Goal: Task Accomplishment & Management: Use online tool/utility

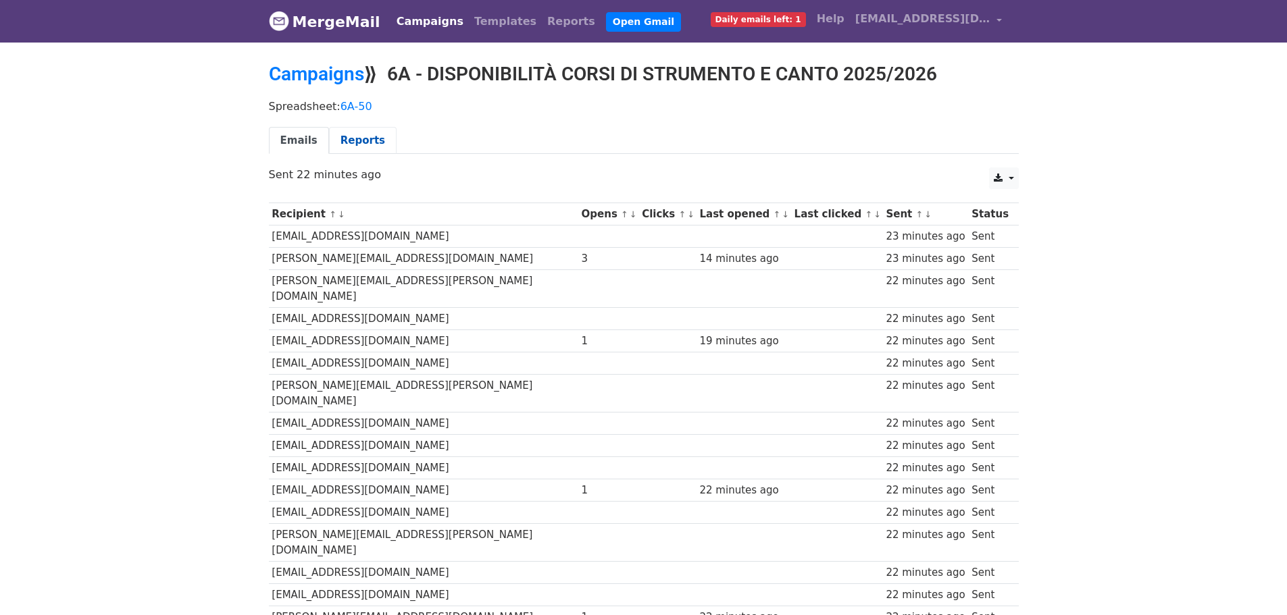
click at [363, 143] on link "Reports" at bounding box center [363, 141] width 68 height 28
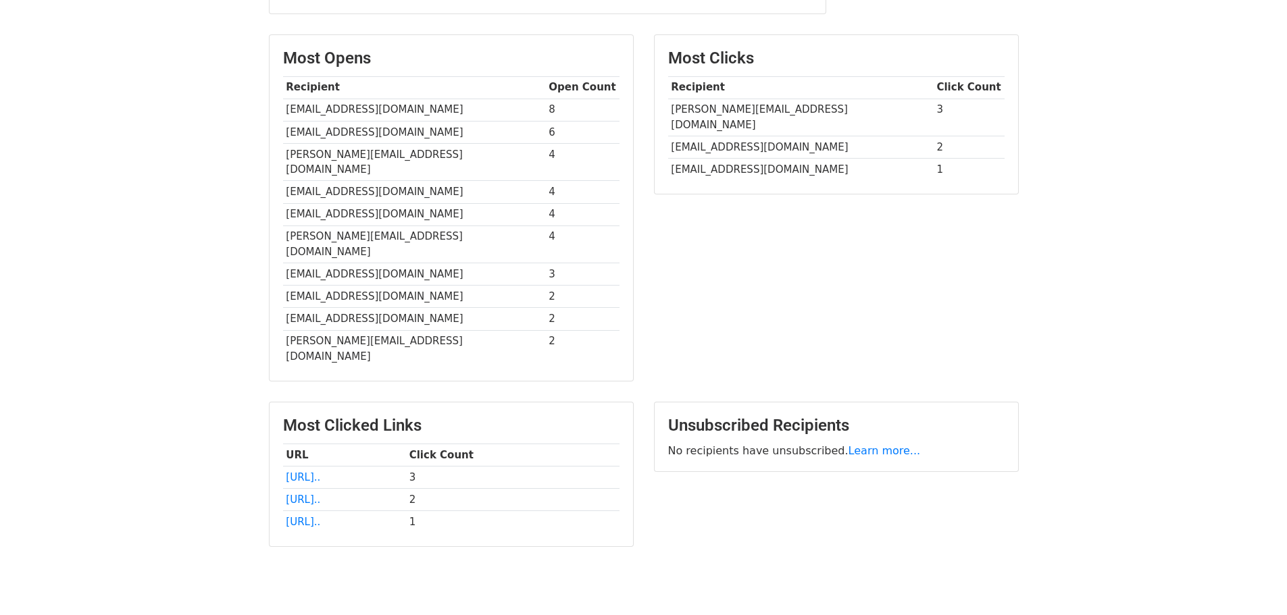
scroll to position [320, 0]
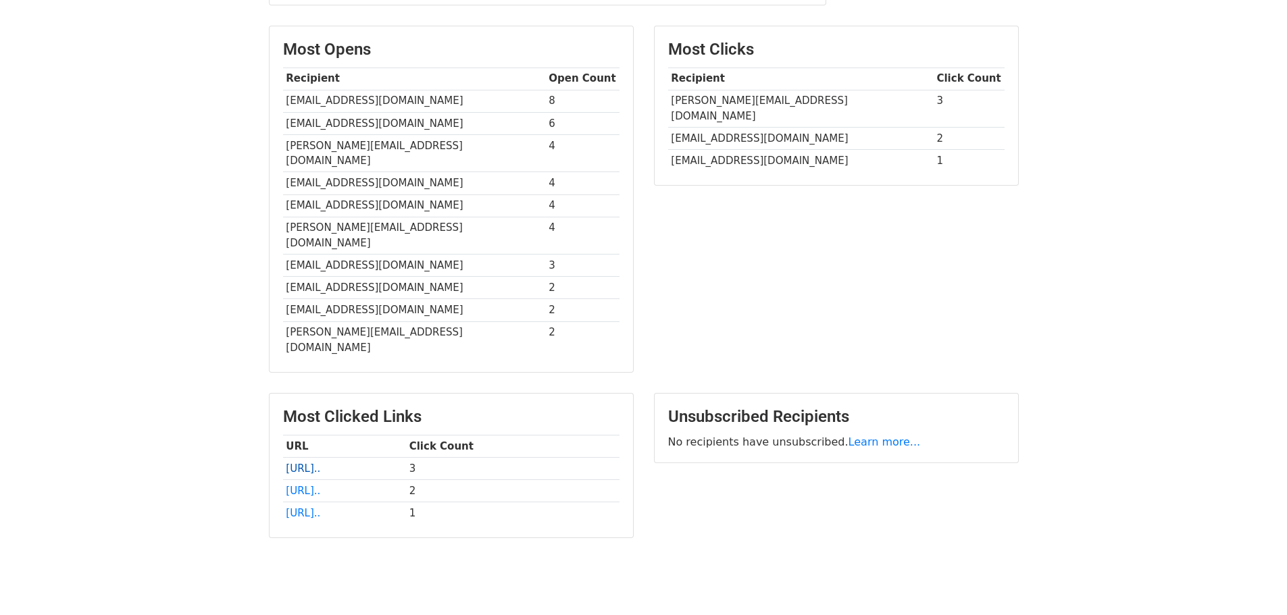
click at [320, 463] on link "https://www.accademiadiform..." at bounding box center [303, 469] width 34 height 12
click at [320, 485] on link "http://www.formazionemusica..." at bounding box center [303, 491] width 34 height 12
click at [320, 507] on link "http://www.accademiadicanto..." at bounding box center [303, 513] width 34 height 12
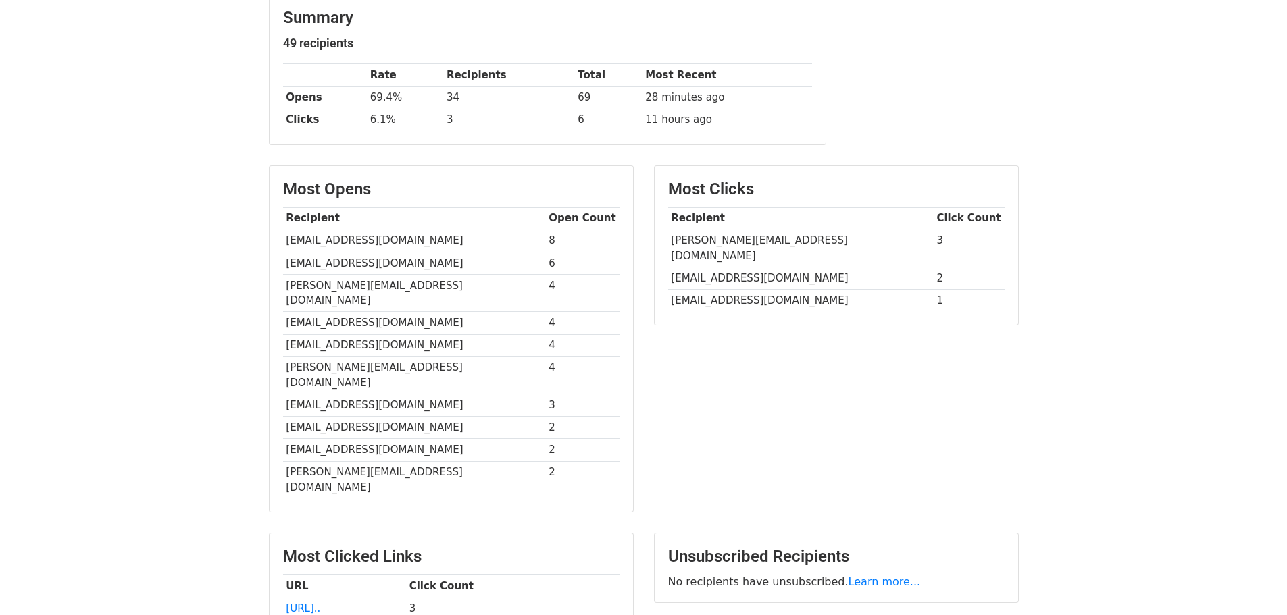
scroll to position [0, 0]
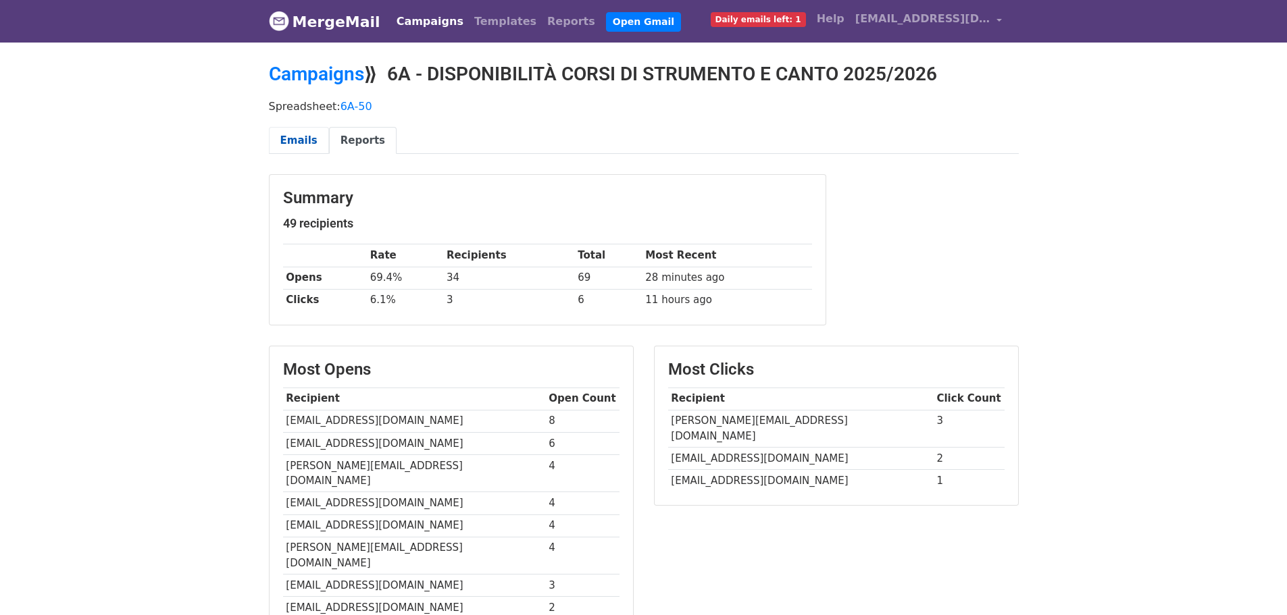
click at [292, 143] on link "Emails" at bounding box center [299, 141] width 60 height 28
